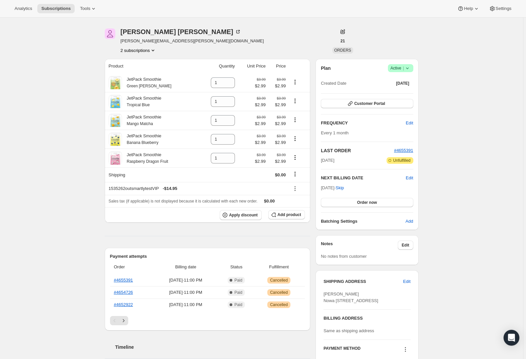
scroll to position [19, 0]
click at [92, 9] on icon at bounding box center [93, 8] width 7 height 7
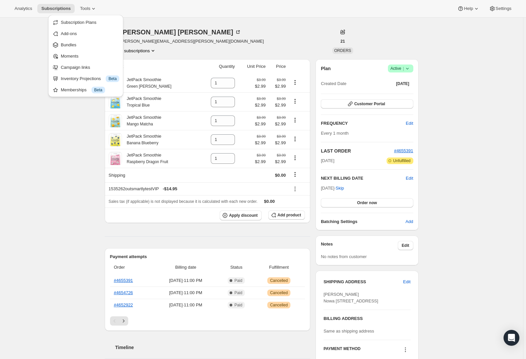
click at [195, 2] on div "Analytics Subscriptions Tools Help Settings" at bounding box center [263, 9] width 526 height 18
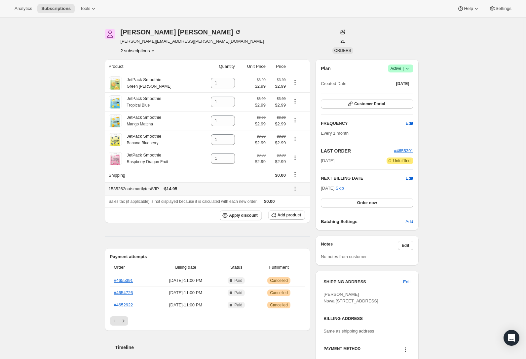
click at [298, 192] on icon at bounding box center [295, 188] width 7 height 7
click at [297, 191] on icon at bounding box center [295, 188] width 7 height 7
click at [298, 161] on button "Product actions" at bounding box center [295, 157] width 11 height 7
click at [294, 138] on icon "Product actions" at bounding box center [295, 139] width 7 height 7
click at [294, 82] on icon "Product actions" at bounding box center [295, 82] width 7 height 7
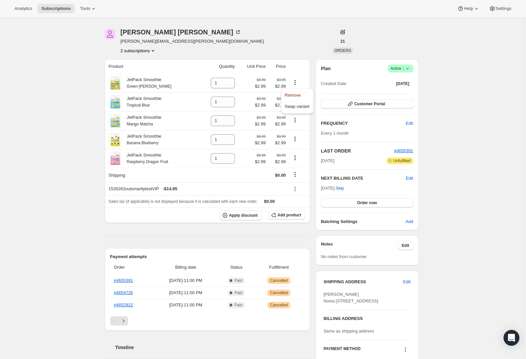
click at [400, 23] on div "Subscription #11562876994. This page is ready Subscription #11562876994 Success…" at bounding box center [262, 329] width 330 height 662
click at [510, 10] on span "Settings" at bounding box center [504, 8] width 16 height 5
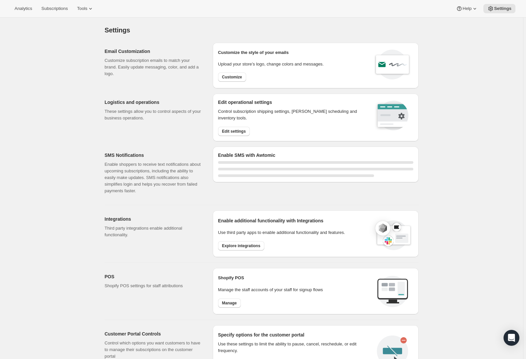
select select "22:00"
select select "09:00"
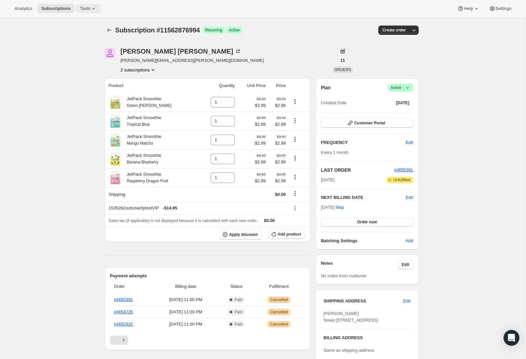
click at [94, 9] on button "Tools" at bounding box center [88, 8] width 25 height 9
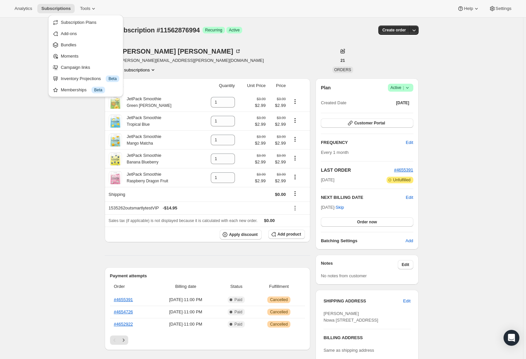
click at [47, 280] on div "Subscription #11562876994. This page is ready Subscription #11562876994 Success…" at bounding box center [261, 349] width 523 height 662
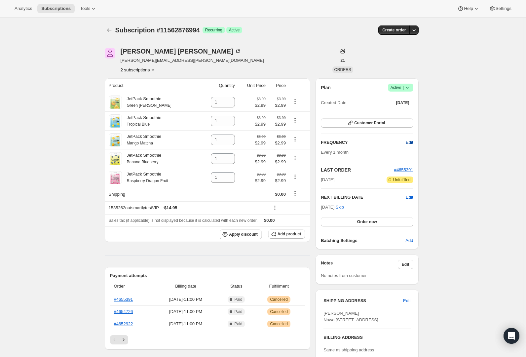
click at [411, 140] on span "Edit" at bounding box center [409, 142] width 7 height 7
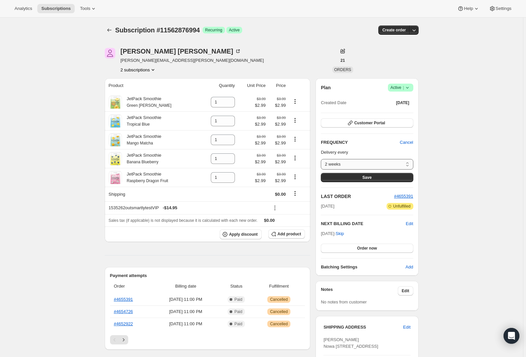
click at [321, 159] on select "2 weeks 1 month 2 months 3 months Custom..." at bounding box center [367, 164] width 92 height 11
click at [152, 70] on icon "Product actions" at bounding box center [153, 69] width 7 height 7
click at [154, 80] on span "11522703426" at bounding box center [140, 82] width 46 height 7
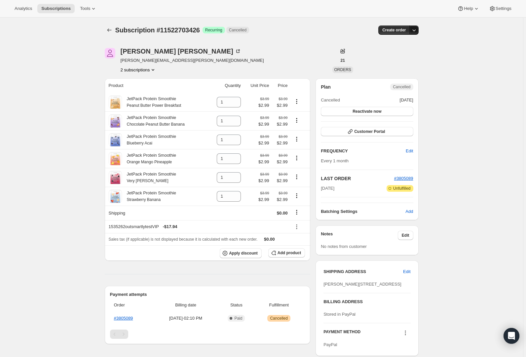
click at [417, 30] on icon "button" at bounding box center [414, 30] width 7 height 7
click at [492, 49] on div "Subscription #11522703426. This page is ready Subscription #11522703426 Success…" at bounding box center [261, 296] width 523 height 557
click at [150, 72] on button "2 subscriptions" at bounding box center [139, 69] width 36 height 7
click at [132, 94] on span "11562876994" at bounding box center [130, 93] width 26 height 5
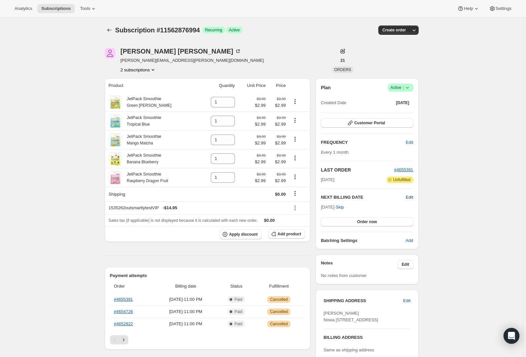
click at [412, 197] on span "Edit" at bounding box center [409, 197] width 7 height 7
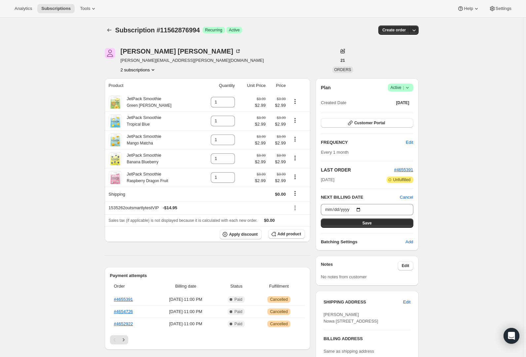
click at [411, 88] on icon at bounding box center [407, 87] width 7 height 7
click at [400, 113] on span "Cancel subscription" at bounding box center [402, 111] width 37 height 5
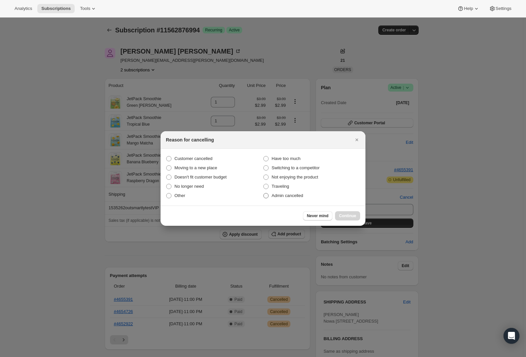
click at [299, 198] on span "Admin cancelled" at bounding box center [287, 195] width 31 height 5
click at [264, 193] on input "Admin cancelled" at bounding box center [263, 193] width 0 height 0
radio input "true"
click at [351, 214] on span "Continue" at bounding box center [347, 215] width 17 height 5
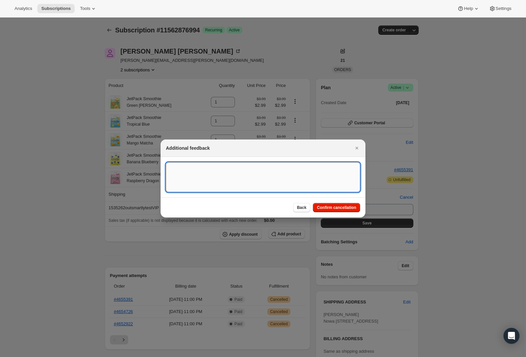
click at [302, 191] on textarea ":r9d:" at bounding box center [263, 177] width 194 height 30
click at [333, 209] on span "Confirm cancellation" at bounding box center [336, 207] width 39 height 5
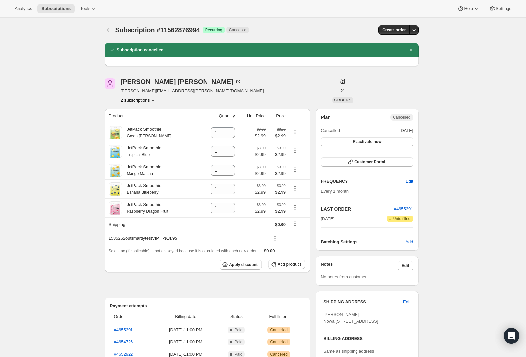
click at [150, 101] on button "2 subscriptions" at bounding box center [139, 100] width 36 height 7
click at [139, 110] on span "11522703426" at bounding box center [130, 112] width 26 height 5
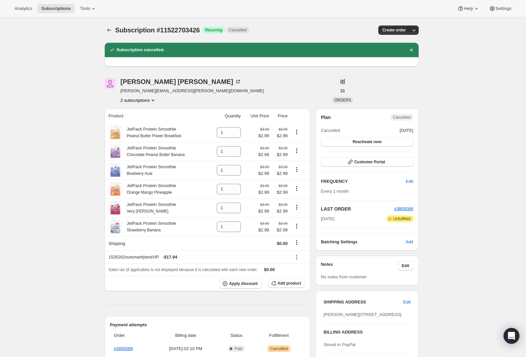
click at [148, 98] on button "2 subscriptions" at bounding box center [139, 100] width 36 height 7
click at [139, 119] on button "11562876994" at bounding box center [140, 123] width 50 height 11
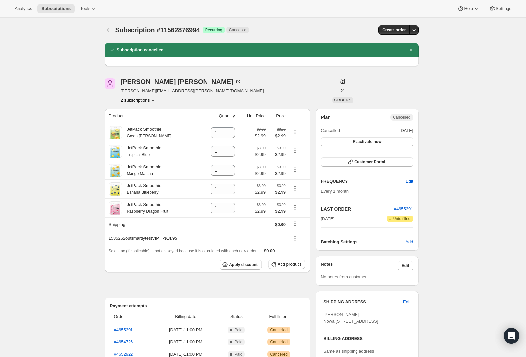
click at [144, 102] on button "2 subscriptions" at bounding box center [139, 100] width 36 height 7
click at [149, 112] on span "11522703426" at bounding box center [140, 112] width 46 height 7
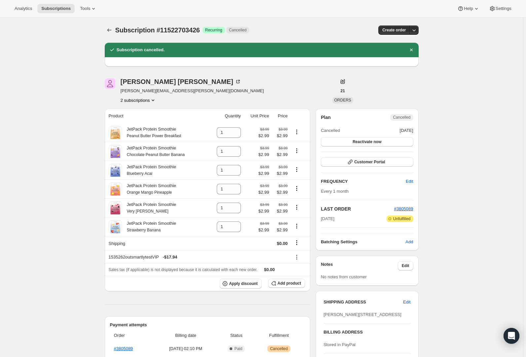
click at [144, 98] on button "2 subscriptions" at bounding box center [139, 100] width 36 height 7
click at [149, 126] on span "11562876994" at bounding box center [140, 124] width 46 height 7
